Goal: Transaction & Acquisition: Purchase product/service

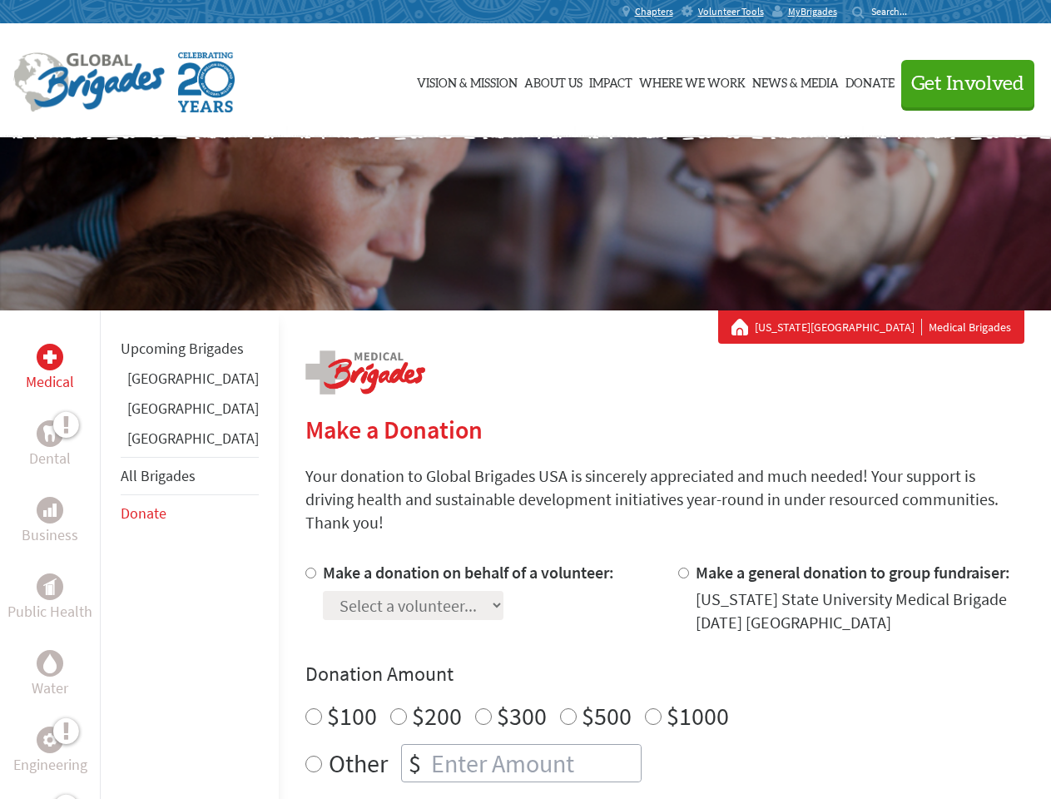
click at [919, 12] on div "Search for:" at bounding box center [885, 11] width 67 height 13
click at [960, 83] on span "Get Involved" at bounding box center [967, 84] width 113 height 20
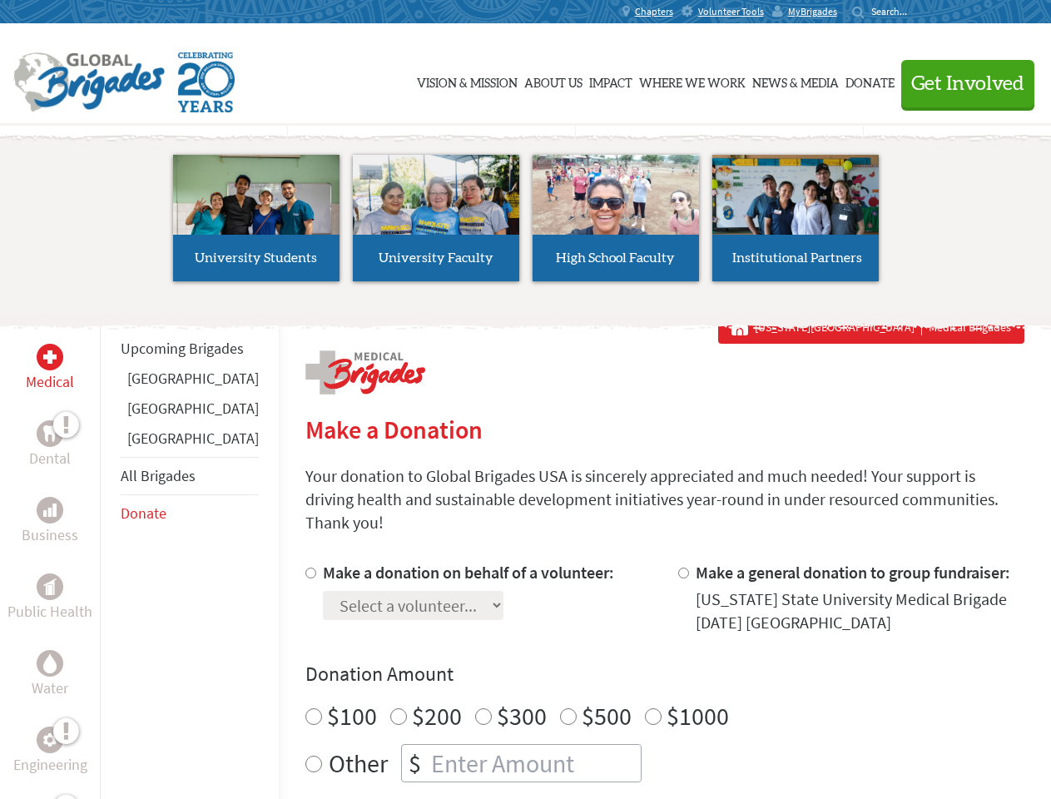
click at [526, 224] on li "High School Faculty" at bounding box center [616, 217] width 180 height 153
click at [110, 554] on div "Upcoming Brigades [GEOGRAPHIC_DATA] [GEOGRAPHIC_DATA] [GEOGRAPHIC_DATA] All Bri…" at bounding box center [189, 709] width 179 height 799
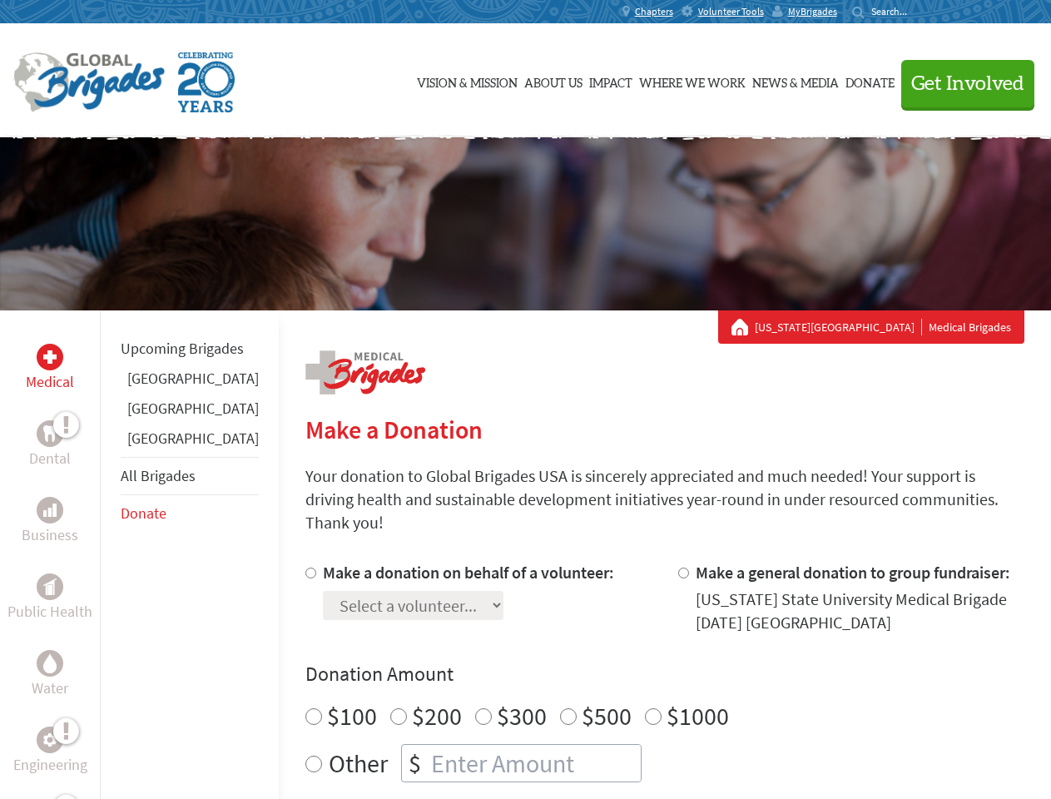
click at [636, 668] on div "Donation Amount $100 $200 $300 $500 $1000 Other $" at bounding box center [664, 721] width 719 height 121
click at [305, 567] on input "Make a donation on behalf of a volunteer:" at bounding box center [310, 572] width 11 height 11
radio input "true"
click at [678, 567] on input "Make a general donation to group fundraiser:" at bounding box center [683, 572] width 11 height 11
radio input "true"
